Goal: Transaction & Acquisition: Purchase product/service

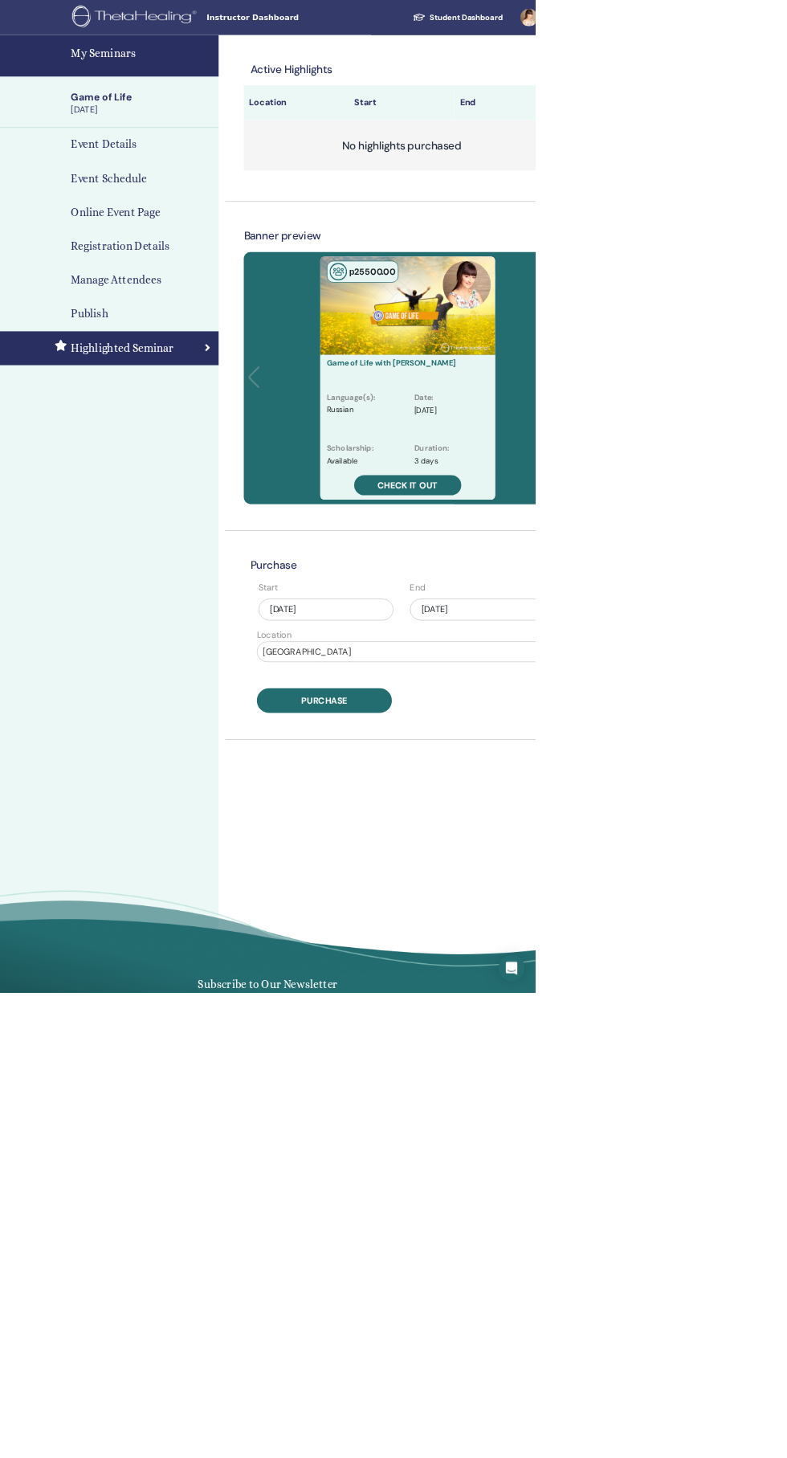
click at [747, 899] on div "Oct/13, 2025" at bounding box center [701, 895] width 198 height 32
click at [675, 1075] on div "21" at bounding box center [675, 1075] width 22 height 22
click at [557, 1041] on button "Purchase" at bounding box center [476, 1029] width 198 height 36
click at [786, 26] on link at bounding box center [785, 25] width 66 height 51
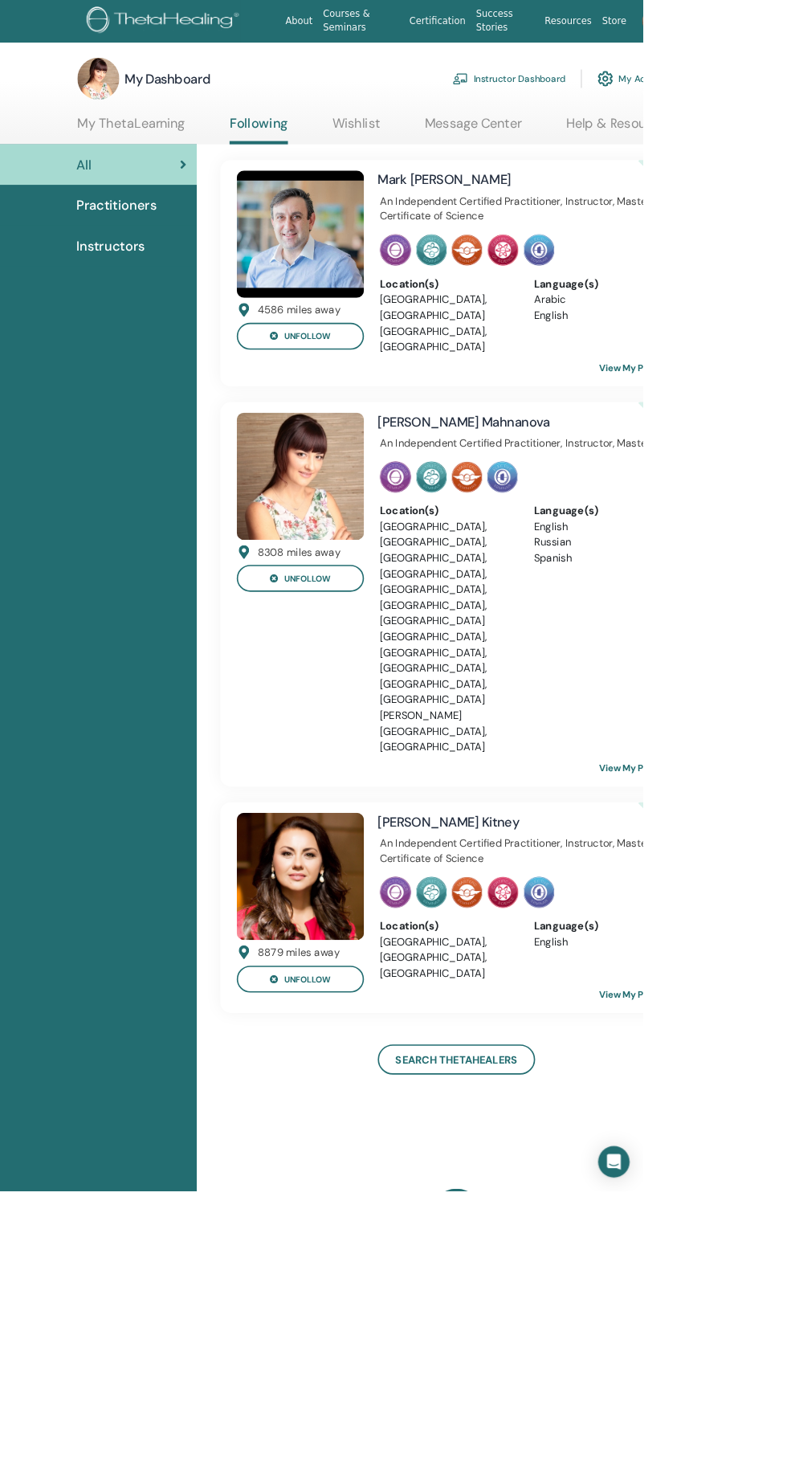
click at [786, 25] on link at bounding box center [800, 25] width 55 height 51
click at [786, 26] on link at bounding box center [800, 25] width 55 height 51
